Goal: Task Accomplishment & Management: Use online tool/utility

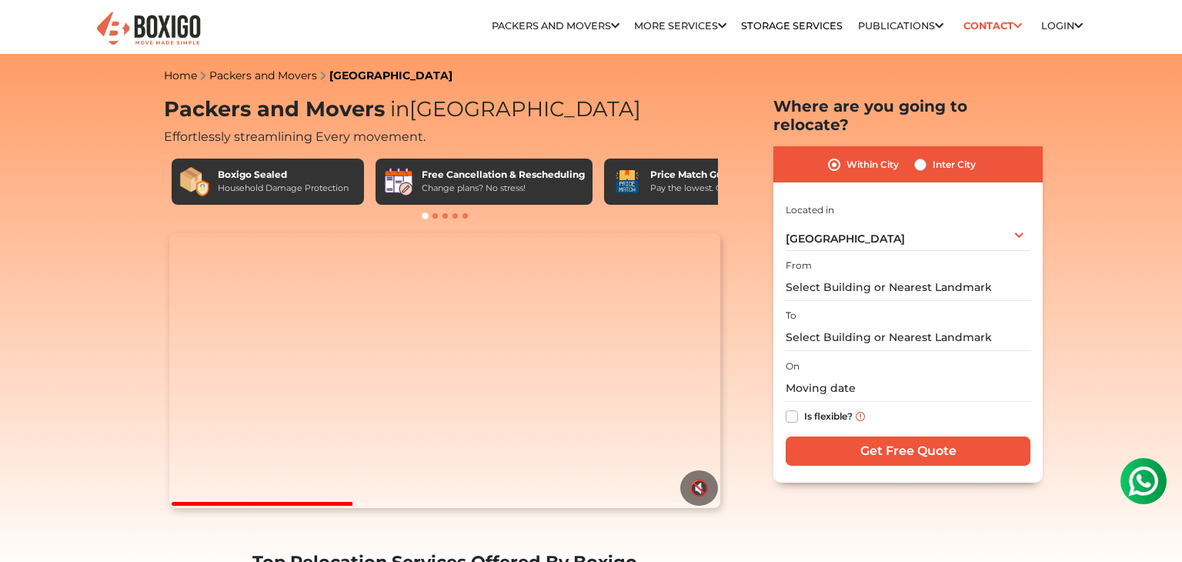
click at [933, 155] on label "Inter City" at bounding box center [954, 164] width 43 height 18
click at [924, 155] on input "Inter City" at bounding box center [920, 162] width 12 height 15
radio input "true"
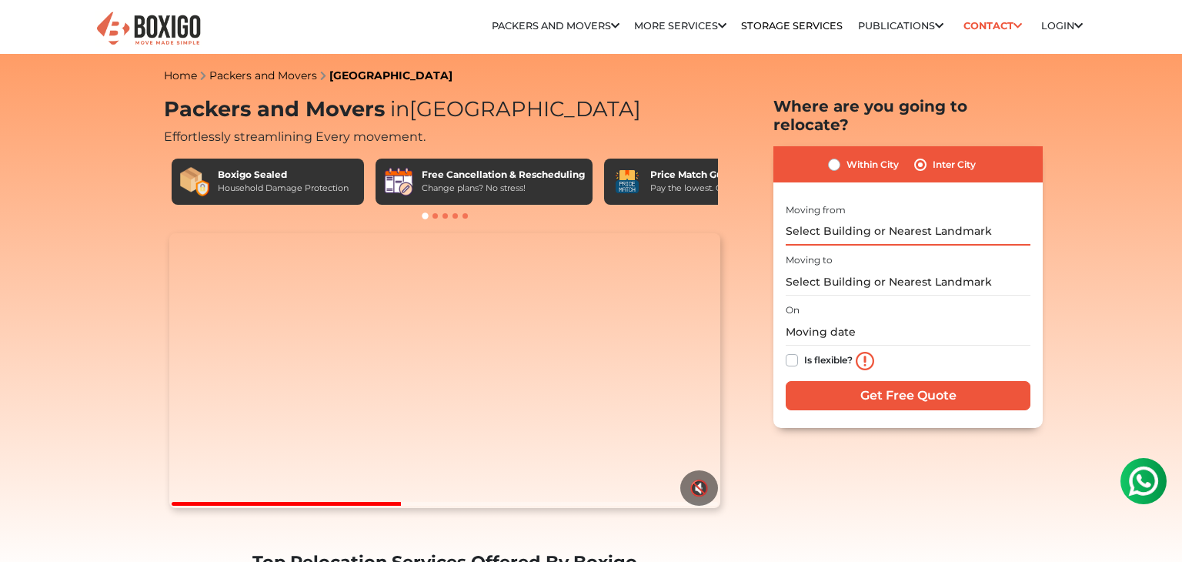
click at [824, 219] on input "text" at bounding box center [908, 232] width 245 height 27
click at [824, 269] on input "text" at bounding box center [908, 282] width 245 height 27
click at [847, 155] on label "Within City" at bounding box center [873, 164] width 52 height 18
click at [832, 155] on input "Within City" at bounding box center [834, 162] width 12 height 15
radio input "true"
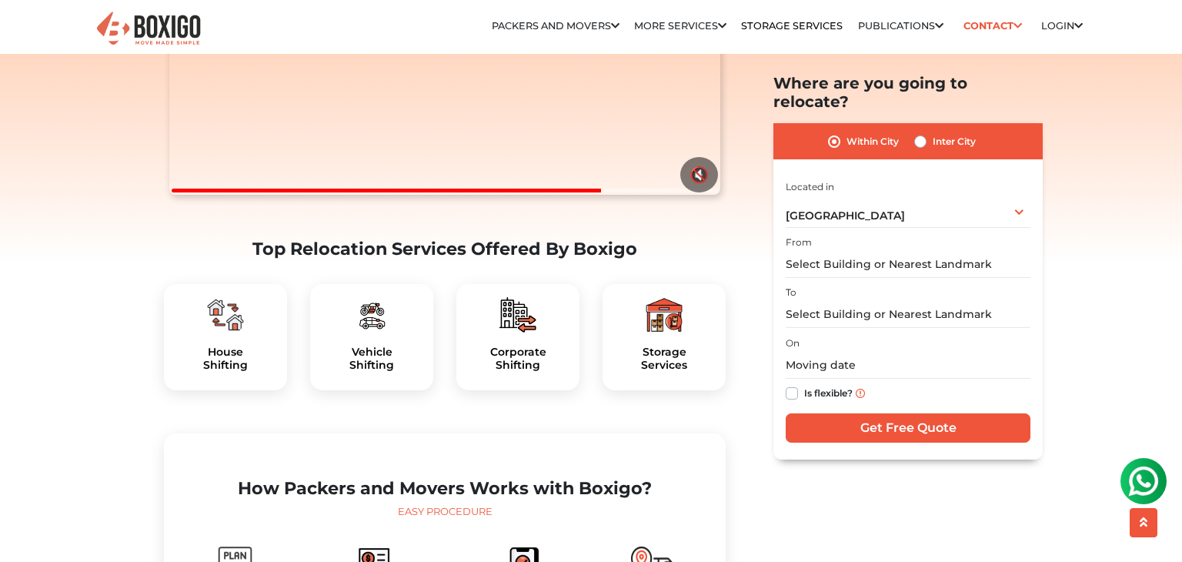
scroll to position [373, 0]
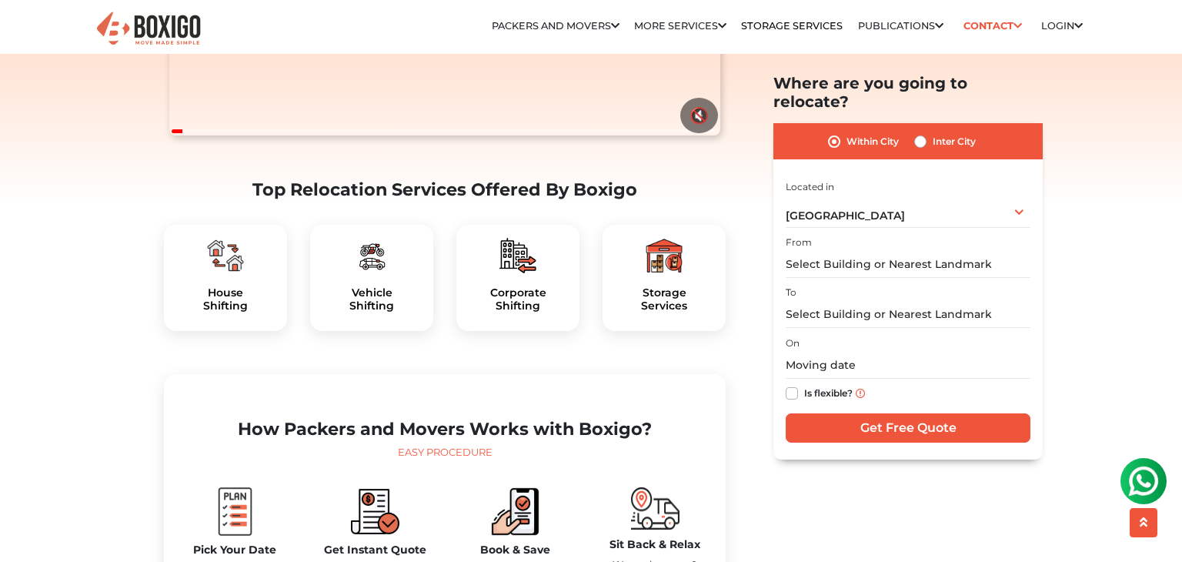
click at [641, 274] on div at bounding box center [664, 255] width 99 height 37
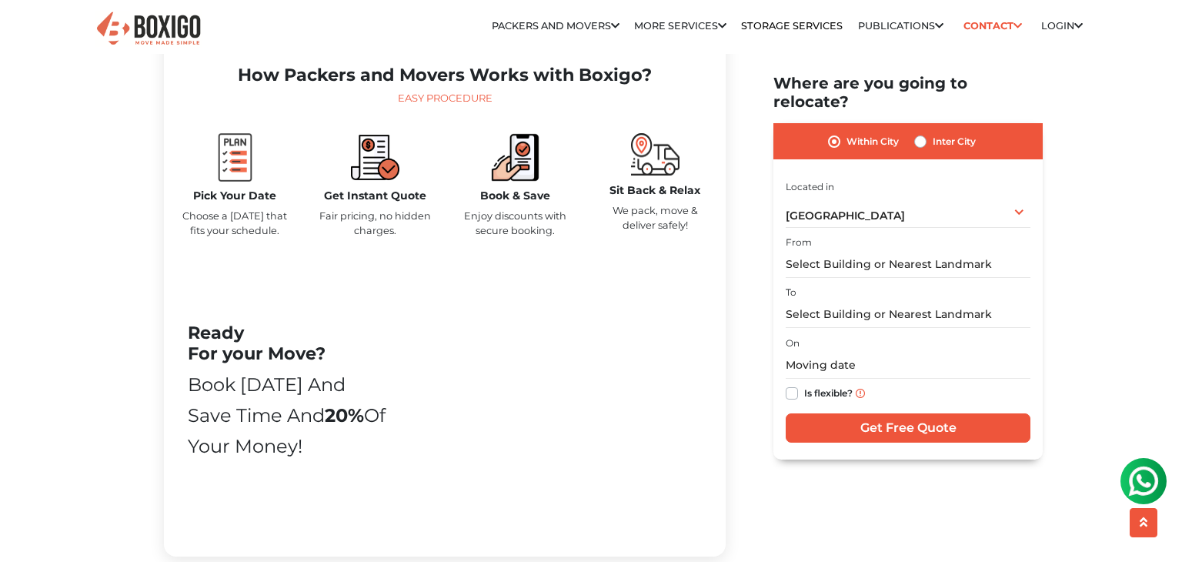
scroll to position [728, 0]
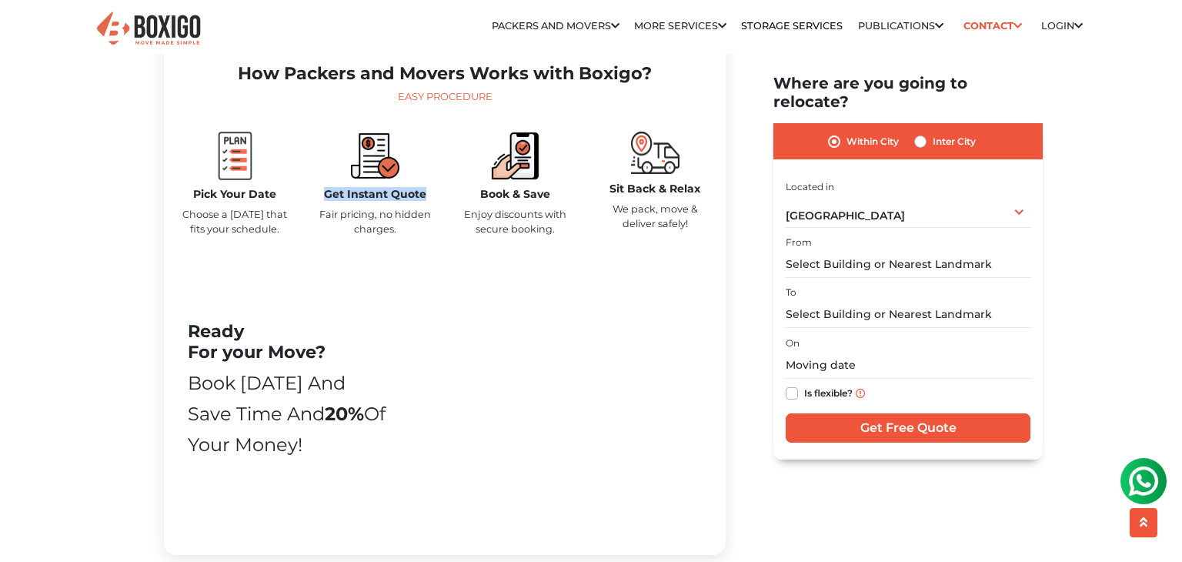
drag, startPoint x: 327, startPoint y: 226, endPoint x: 436, endPoint y: 231, distance: 108.6
click at [436, 231] on div "Get Instant Quote Fair pricing, no hidden charges." at bounding box center [375, 191] width 140 height 118
drag, startPoint x: 489, startPoint y: 231, endPoint x: 550, endPoint y: 229, distance: 60.8
click at [550, 201] on h5 "Book & Save" at bounding box center [514, 194] width 117 height 13
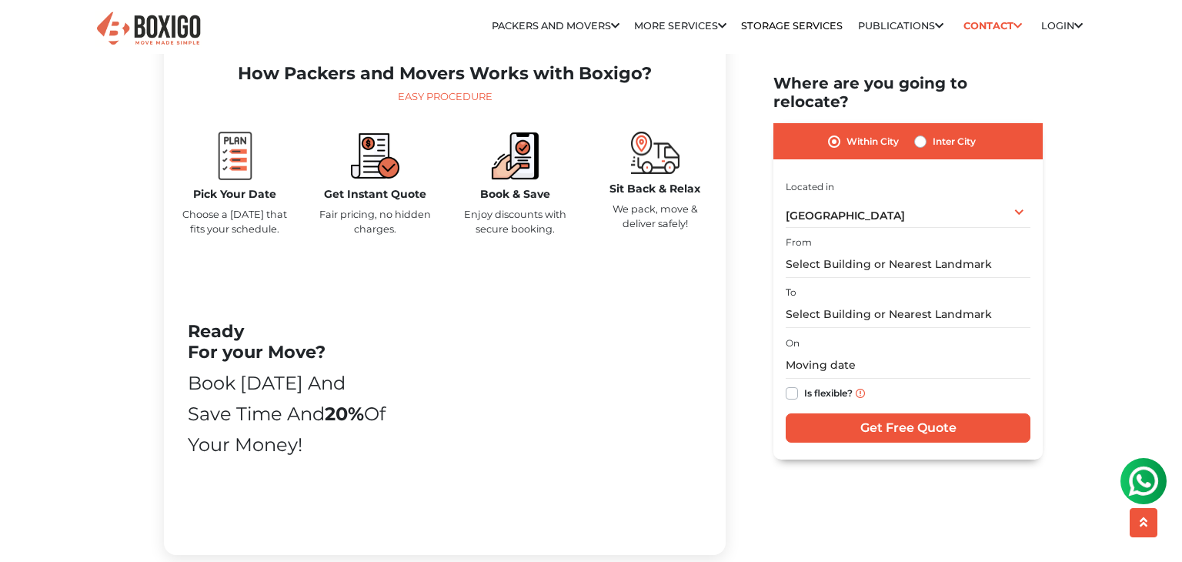
drag, startPoint x: 614, startPoint y: 220, endPoint x: 671, endPoint y: 252, distance: 65.8
click at [671, 231] on div "Sit Back & Relax We pack, move & deliver safely!" at bounding box center [655, 206] width 117 height 48
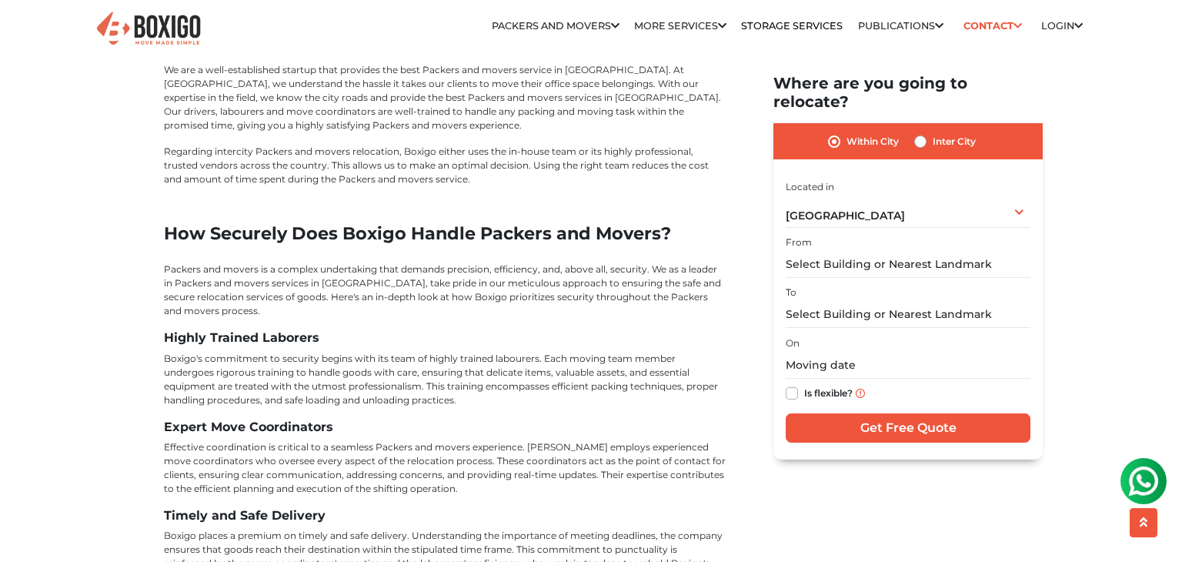
scroll to position [4900, 0]
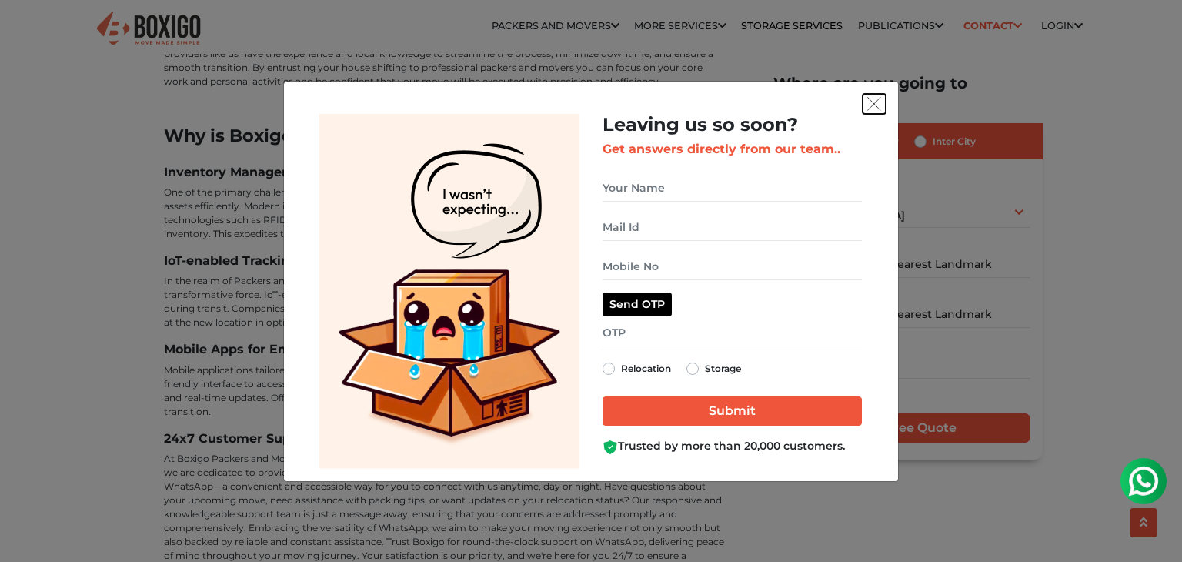
click at [880, 100] on img "get free quote dialog" at bounding box center [875, 104] width 14 height 14
